Goal: Check status: Check status

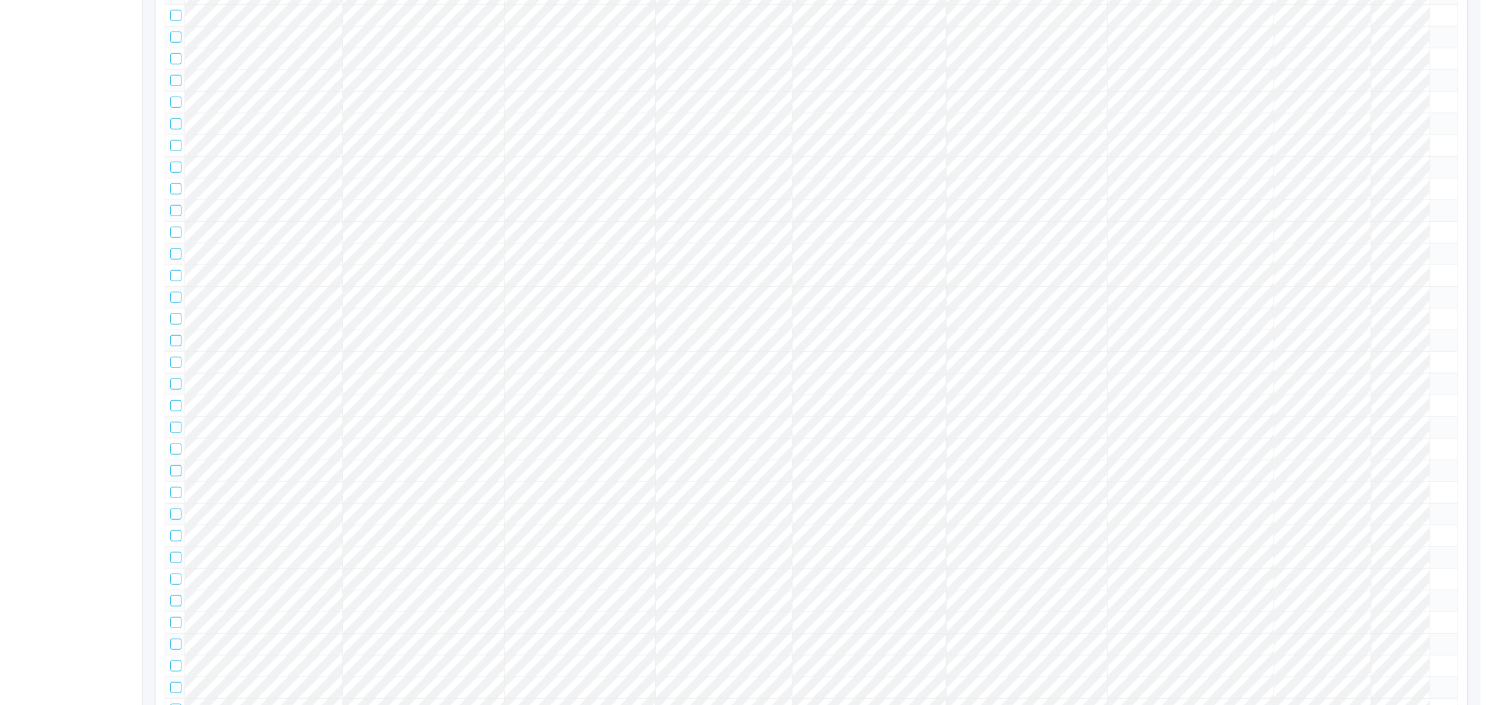
scroll to position [66111, 0]
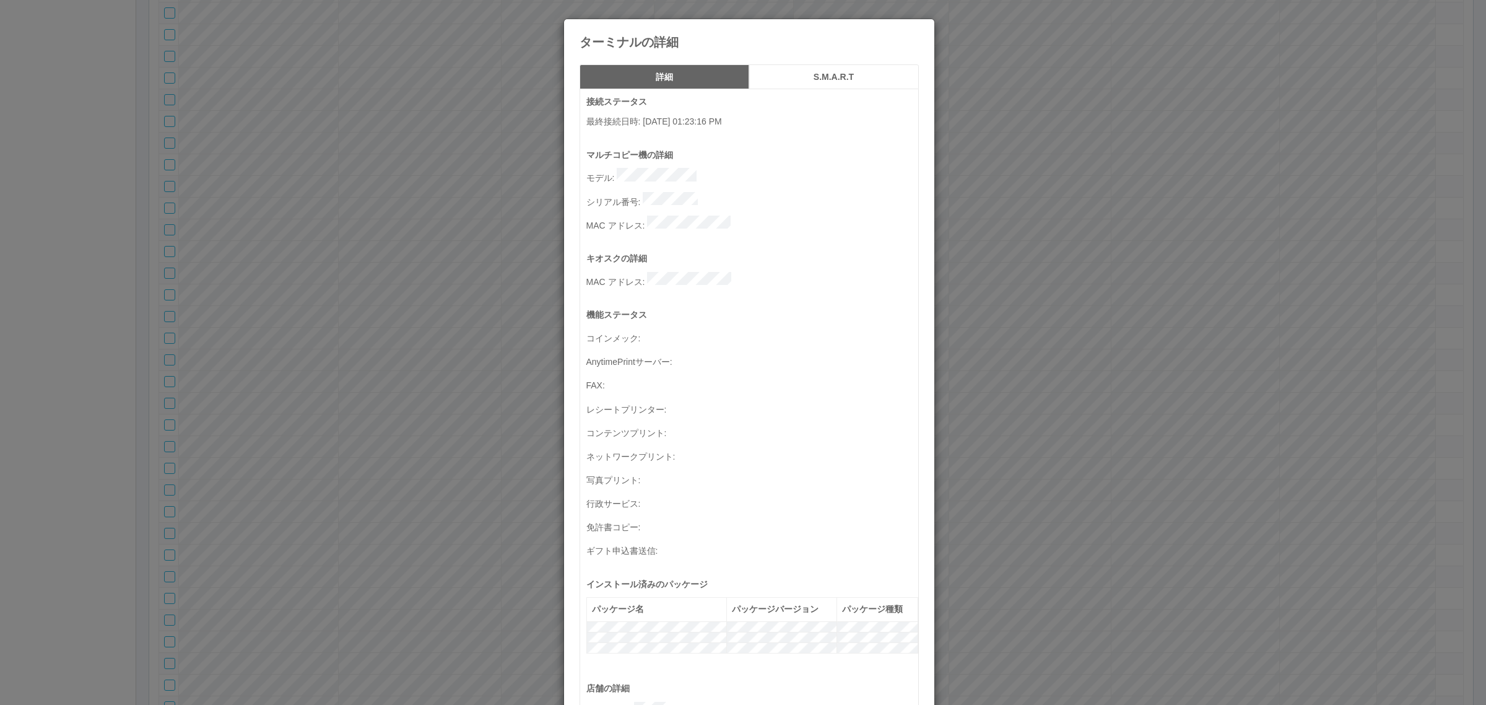
click at [797, 82] on button "S.M.A.R.T" at bounding box center [834, 76] width 170 height 25
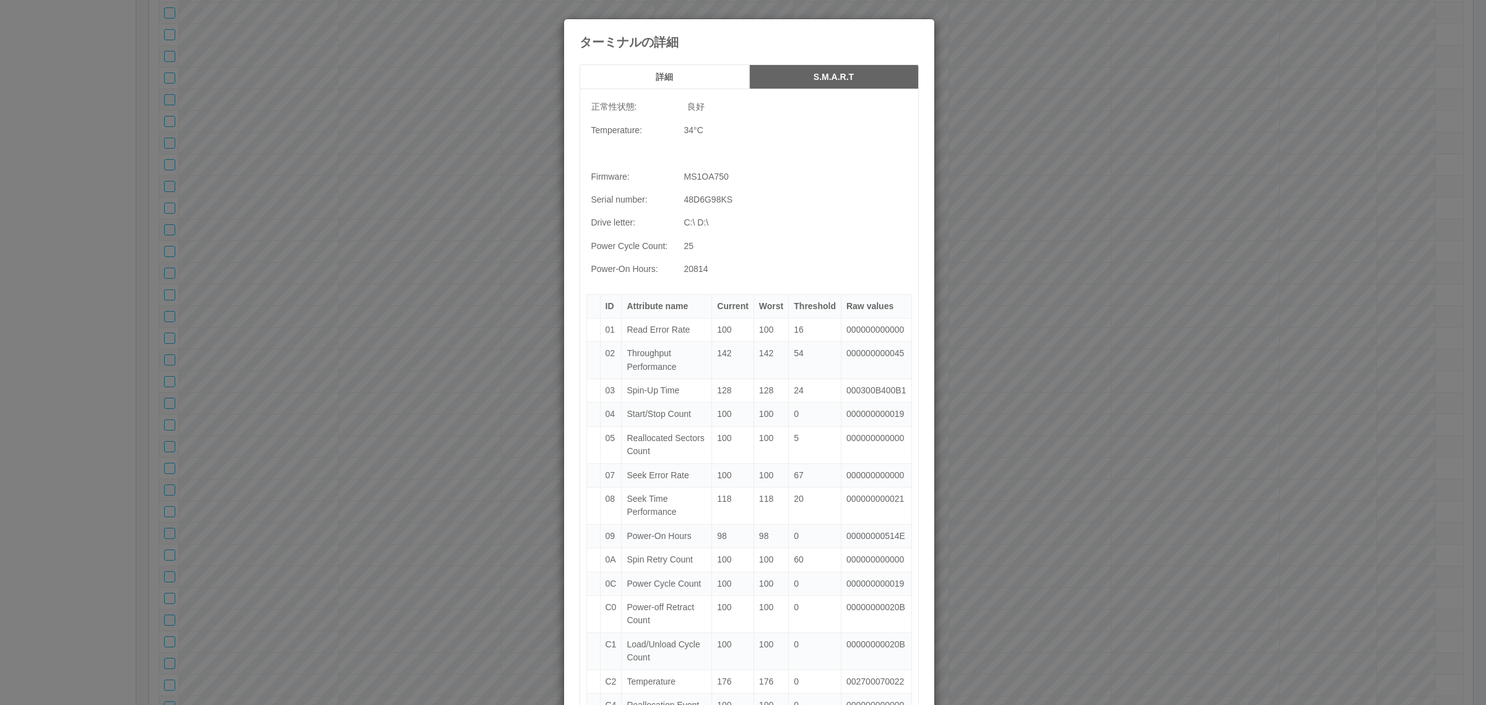
click at [700, 76] on h5 "詳細" at bounding box center [664, 76] width 161 height 9
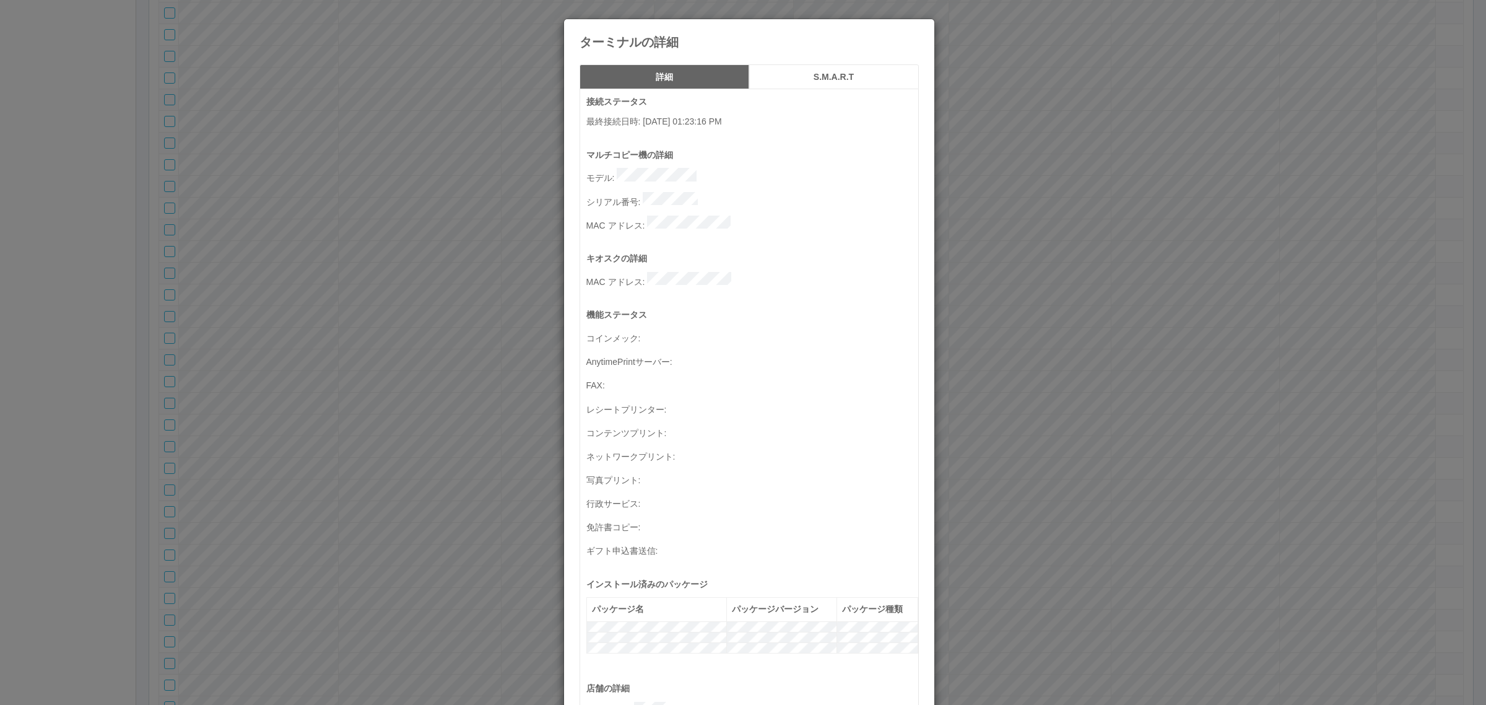
scroll to position [406, 0]
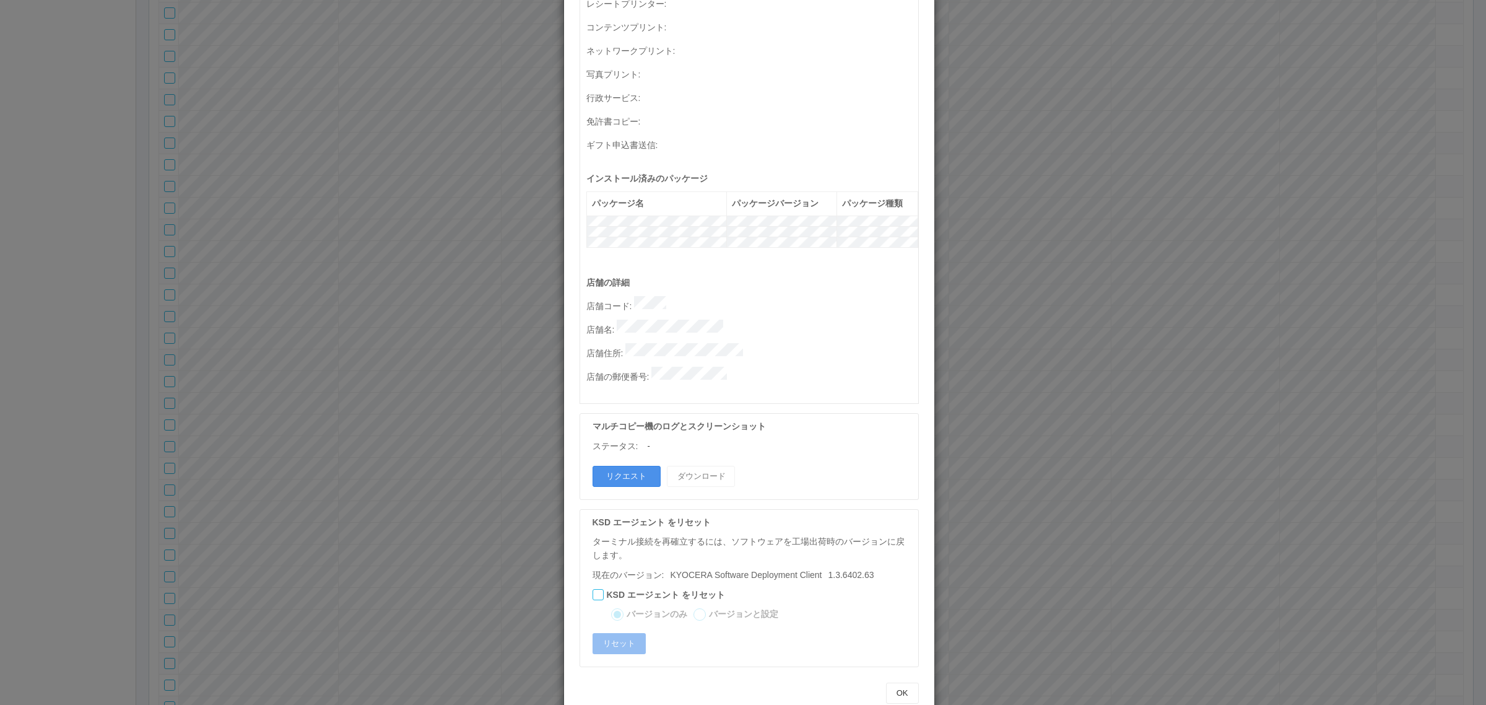
click at [632, 466] on button "リクエスト" at bounding box center [626, 476] width 68 height 21
click at [477, 402] on div "ターミナルの詳細 詳細 S.M.A.R.T 接続ステータス 最終接続日時 : [DATE] 01:23:16 PM マルチコピー機の詳細 モデル : シリアル…" at bounding box center [743, 352] width 1486 height 705
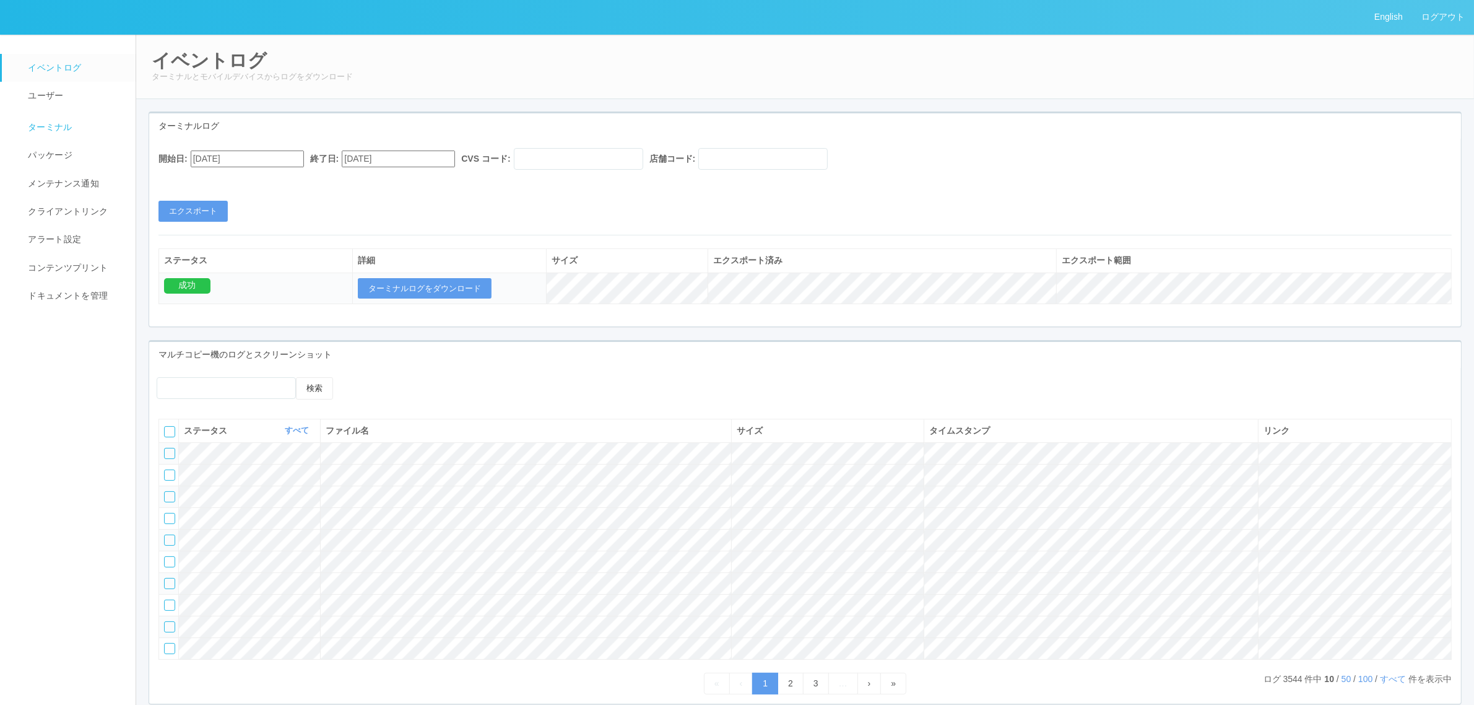
click at [66, 126] on span "ターミナル" at bounding box center [49, 127] width 48 height 10
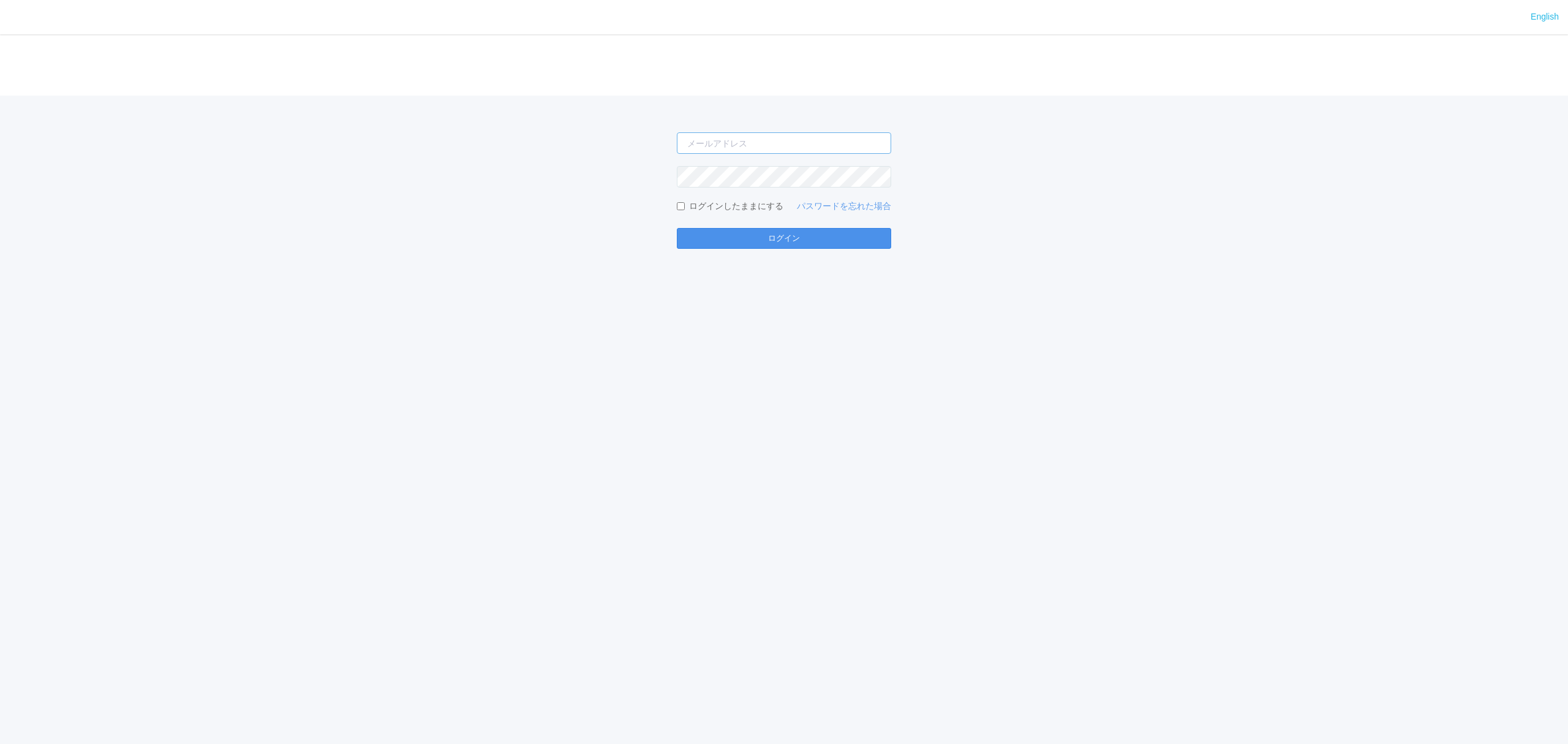
type input "atsushi.yoshida.z@dj.kyocera.com"
click at [782, 240] on button "ログイン" at bounding box center [784, 237] width 215 height 21
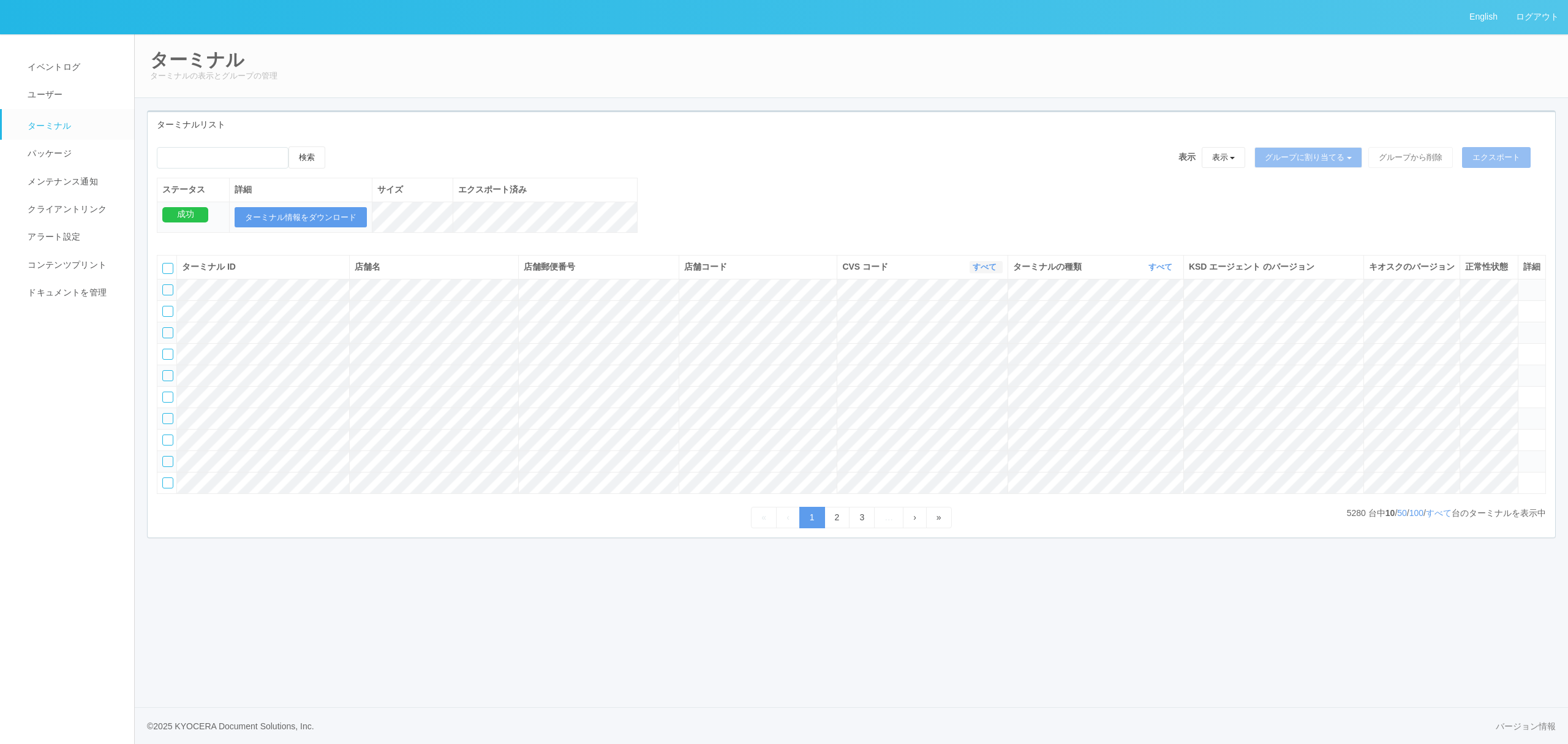
click at [980, 271] on link "すべて" at bounding box center [985, 266] width 27 height 9
click at [951, 351] on link "300040" at bounding box center [954, 343] width 97 height 17
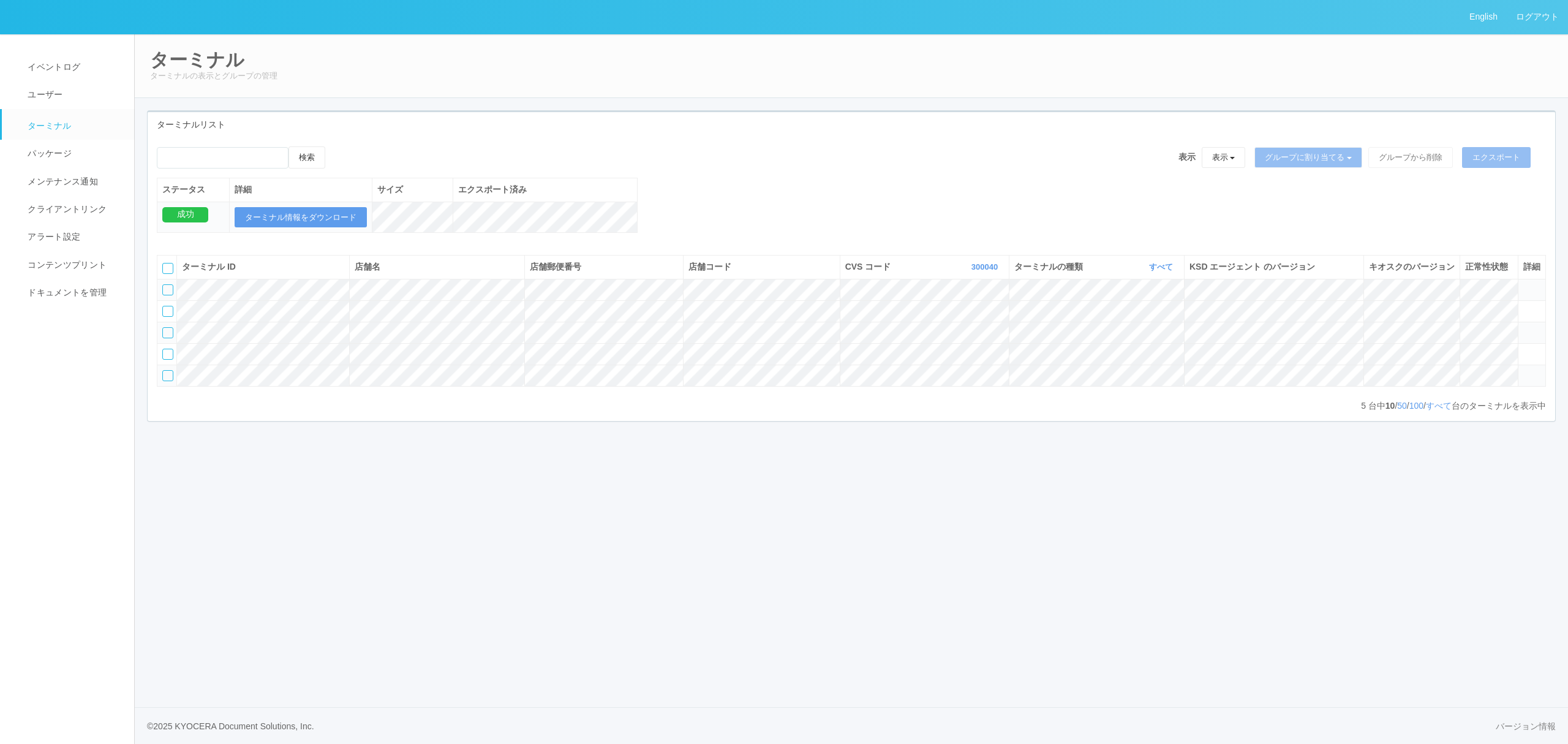
click at [1523, 327] on icon at bounding box center [1523, 327] width 0 height 0
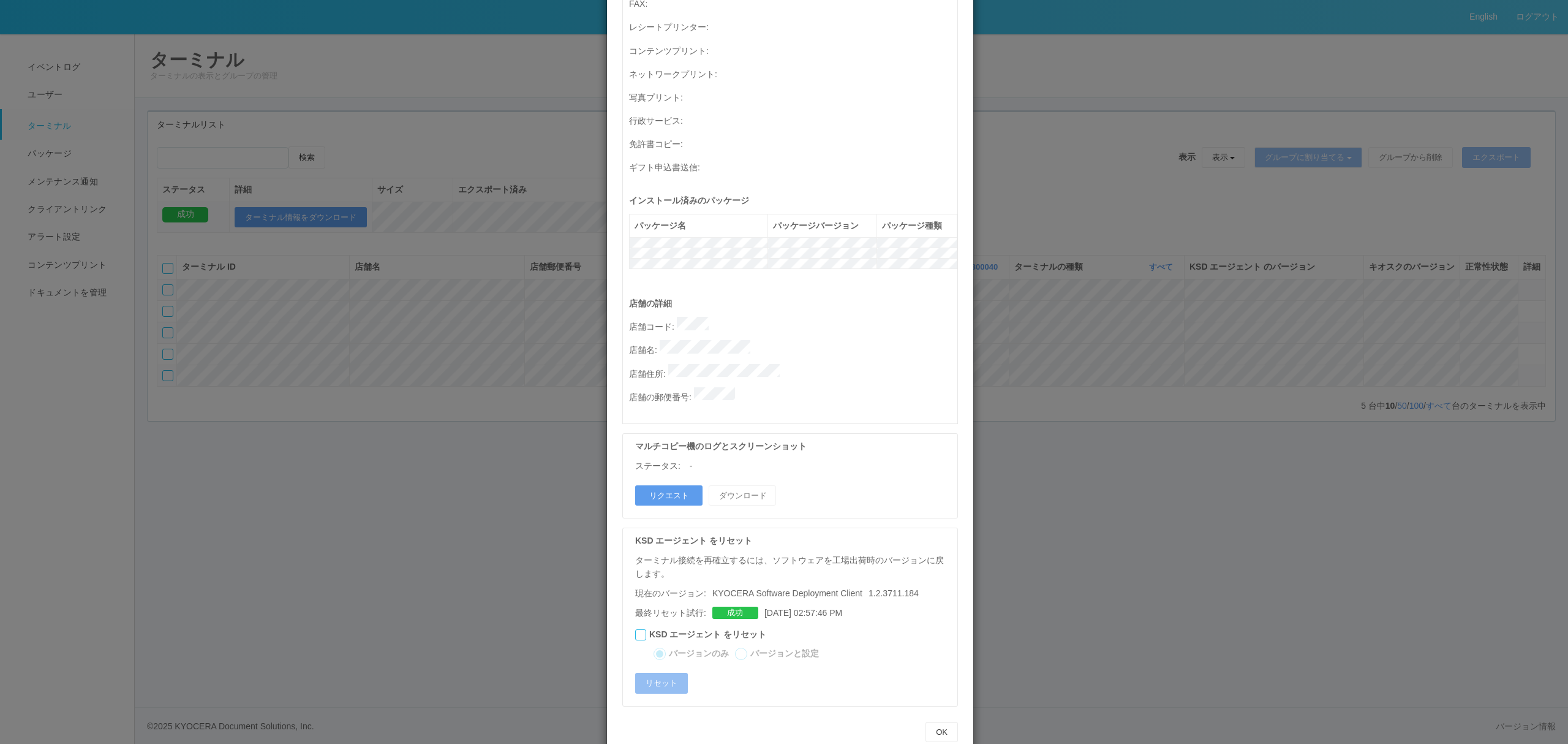
scroll to position [0, 0]
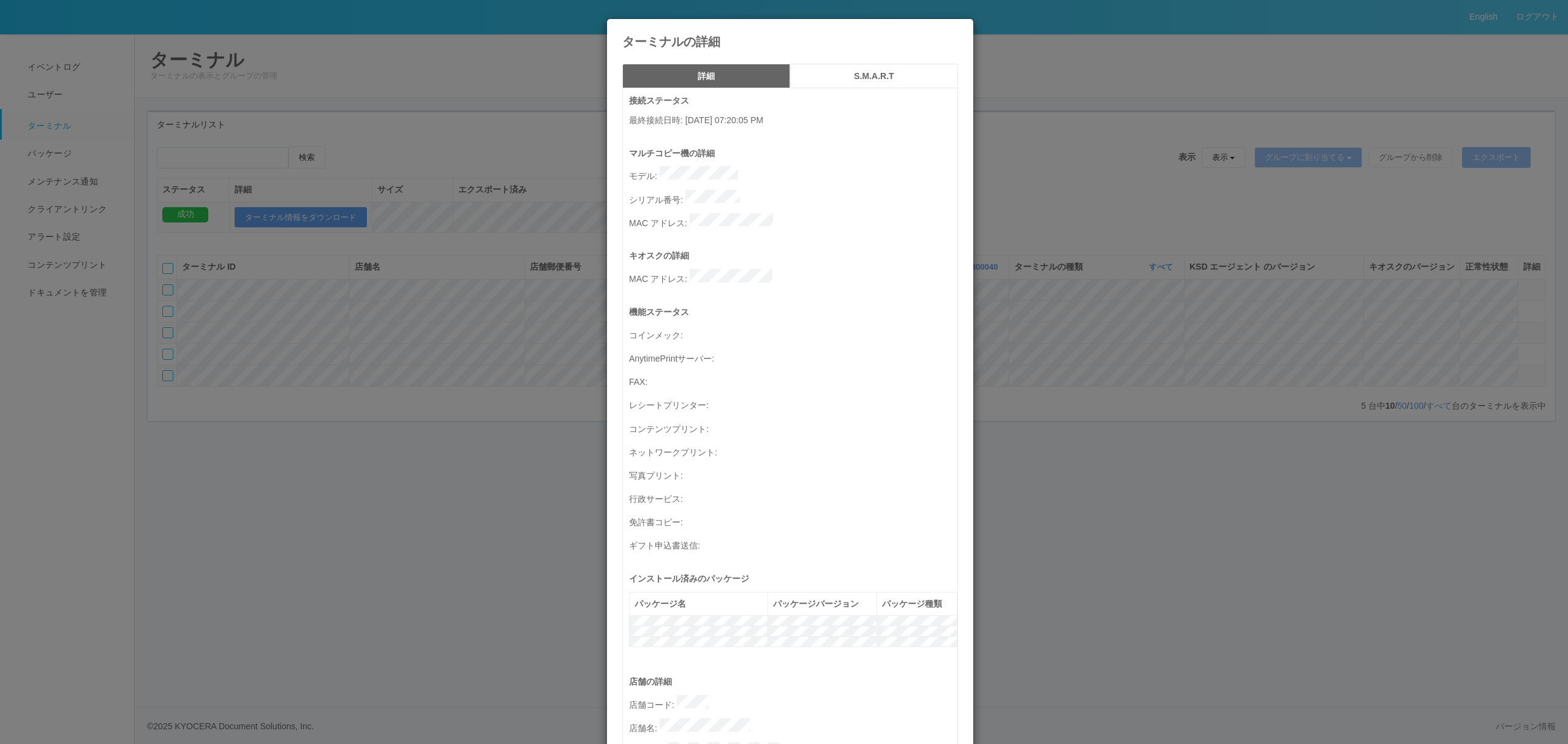
click at [1024, 470] on div "ターミナルの詳細 詳細 S.M.A.R.T 接続ステータス 最終接続日時 : 03/20/2022 07:20:05 PM マルチコピー機の詳細 モデル : …" at bounding box center [784, 372] width 1568 height 744
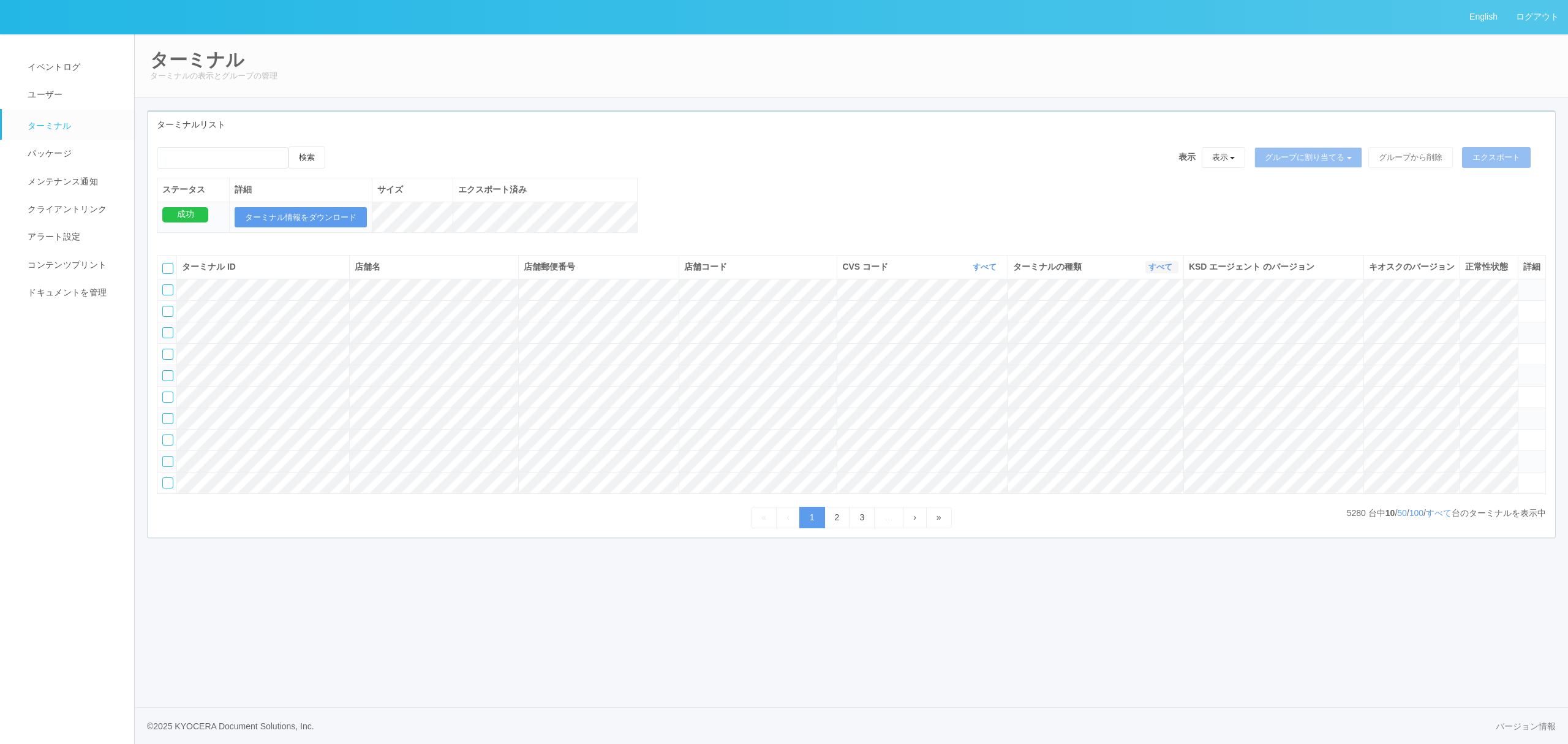
click at [1157, 271] on link "すべて" at bounding box center [1161, 266] width 27 height 9
click at [1133, 323] on span "キオスク" at bounding box center [1113, 318] width 41 height 10
click at [980, 271] on link "すべて" at bounding box center [988, 266] width 27 height 9
click at [956, 351] on link "300040" at bounding box center [957, 343] width 97 height 17
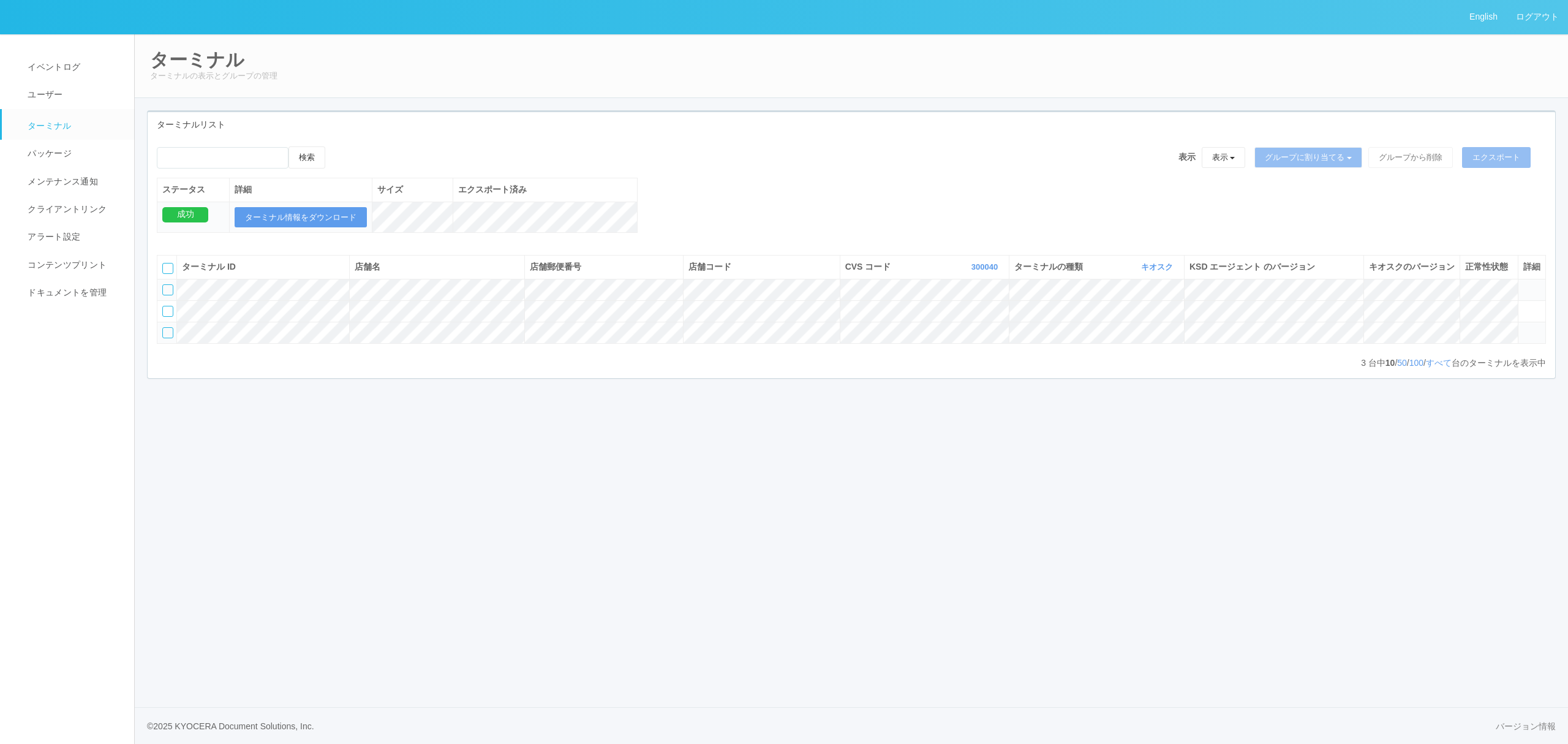
click at [1523, 327] on icon at bounding box center [1523, 327] width 0 height 0
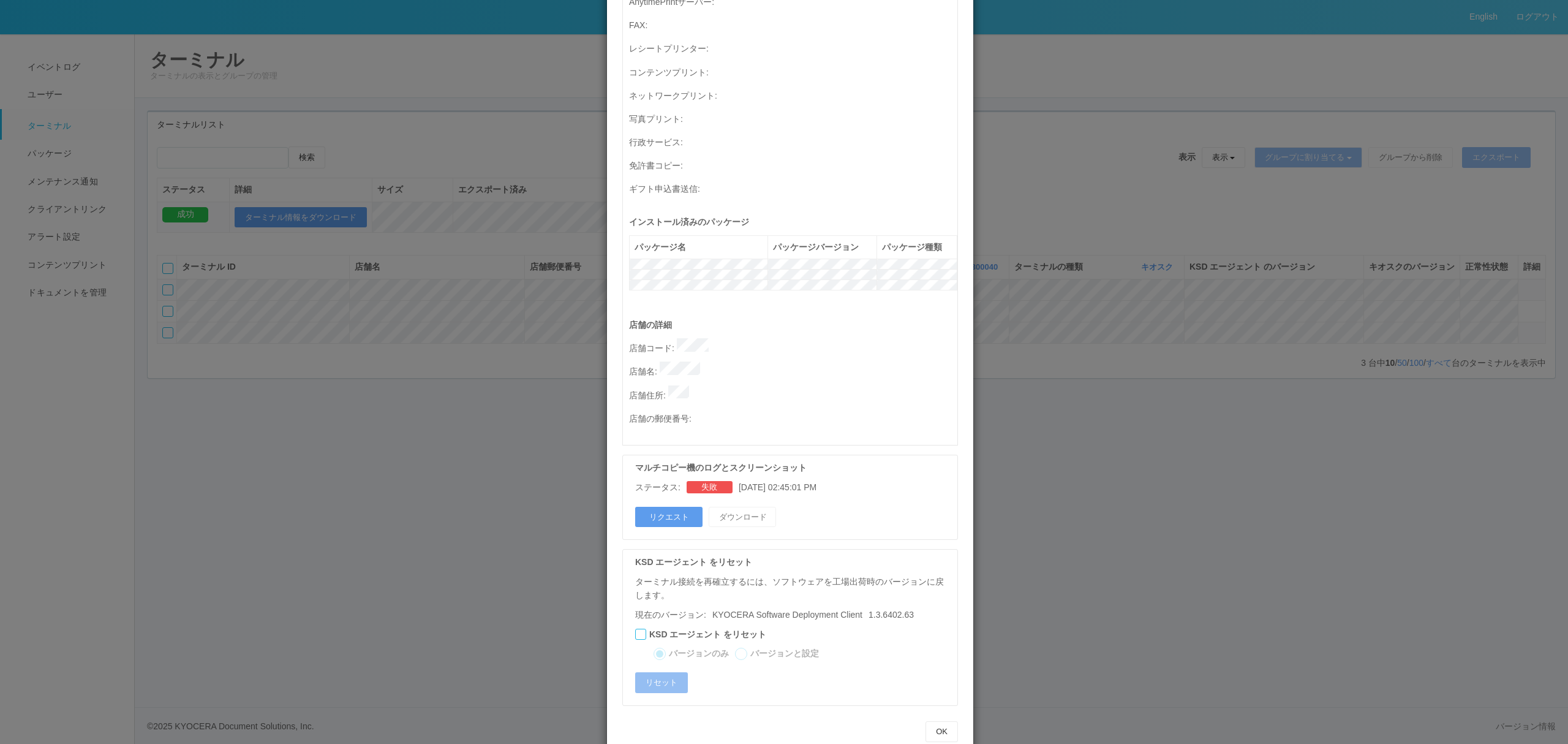
scroll to position [0, 0]
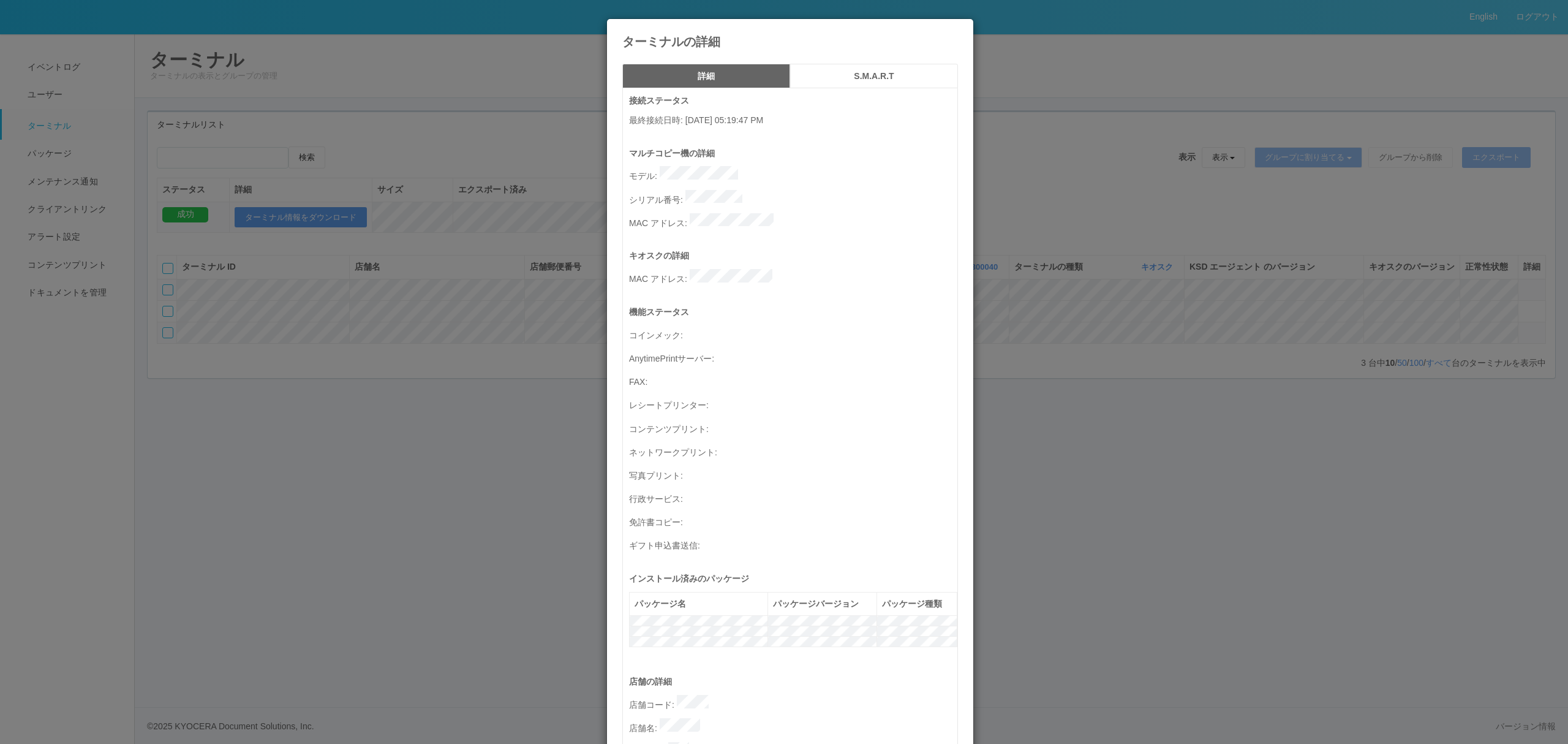
click at [1221, 401] on div "ターミナルの詳細 詳細 S.M.A.R.T 接続ステータス 最終接続日時 : 09/24/2025 05:19:47 PM マルチコピー機の詳細 モデル : …" at bounding box center [784, 372] width 1568 height 744
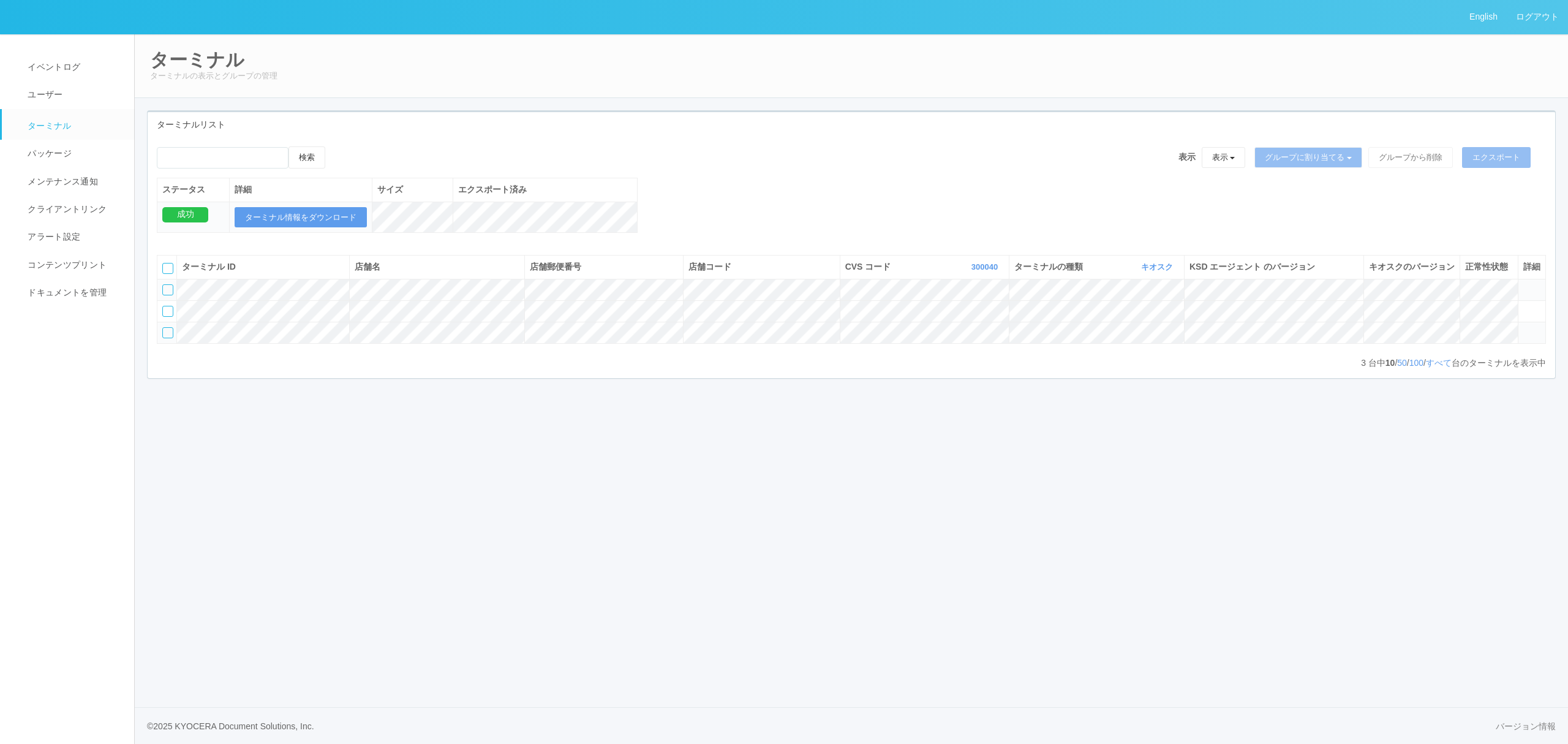
click at [1068, 486] on div "English ログアウト イベントログ ユーザー ターミナル パッケージ メンテナンス通知 クライアントリンク アラート設定 コンテンツプリント ドキュメン…" at bounding box center [784, 372] width 1568 height 744
click at [978, 271] on link "300040" at bounding box center [986, 266] width 30 height 9
click at [919, 306] on span "すべて" at bounding box center [935, 301] width 32 height 10
